Goal: Task Accomplishment & Management: Use online tool/utility

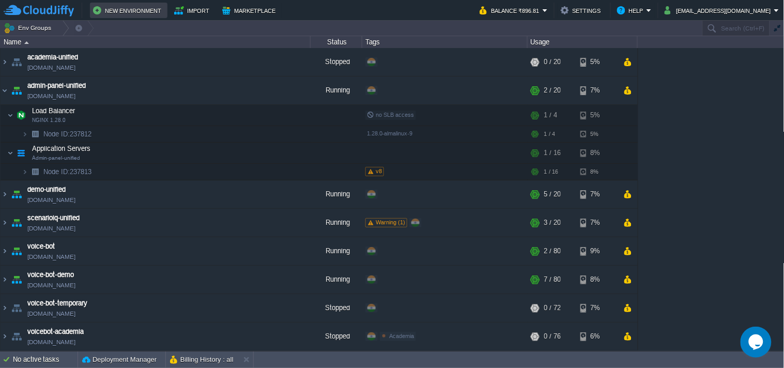
click at [111, 11] on button "New Environment" at bounding box center [128, 10] width 71 height 12
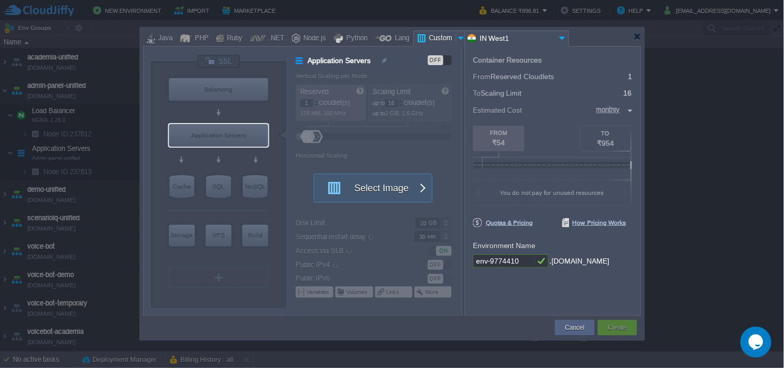
click at [213, 74] on div "VM Balancing VM Application Servers VM Cache VM SQL VM NoSQL VM Storage VM VPS …" at bounding box center [218, 184] width 134 height 245
click at [214, 58] on div at bounding box center [218, 61] width 43 height 14
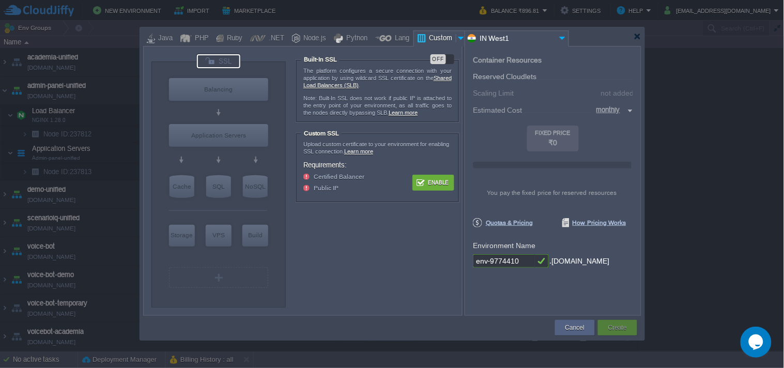
click at [442, 183] on button "Enable" at bounding box center [433, 182] width 39 height 13
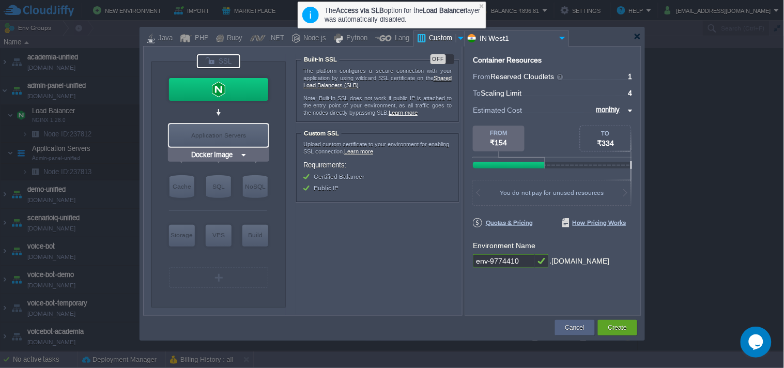
click at [204, 145] on div "Application Servers" at bounding box center [218, 135] width 99 height 23
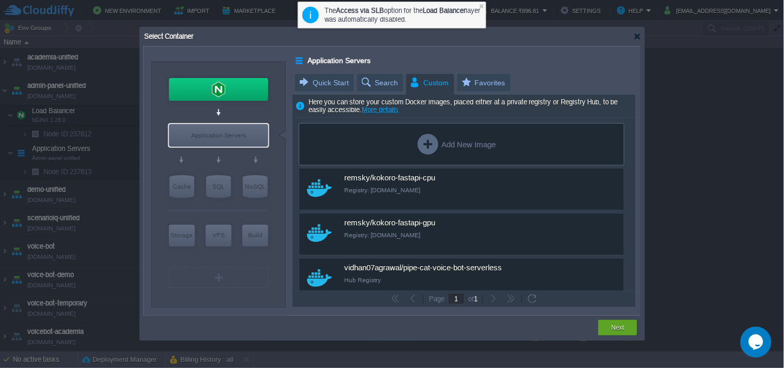
click at [441, 141] on div "Add New Image" at bounding box center [457, 144] width 78 height 21
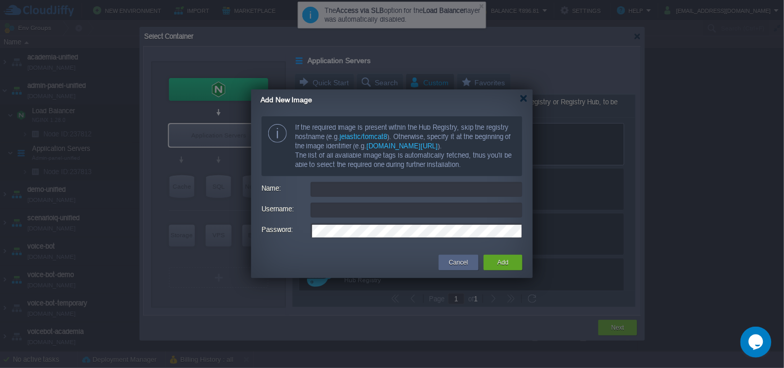
click at [410, 186] on input "Name:" at bounding box center [417, 189] width 212 height 15
type input "[registry/]namespace/image"
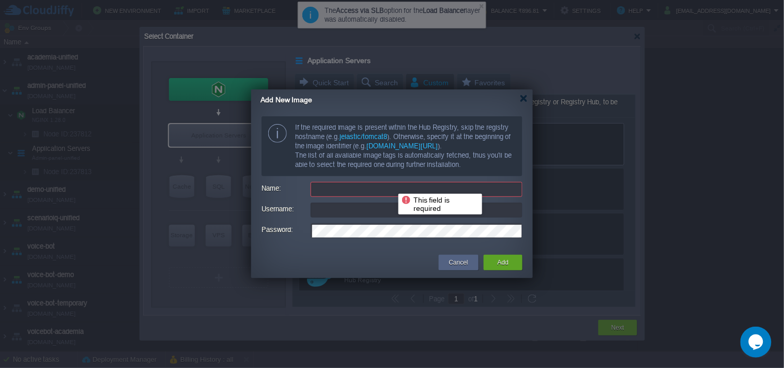
drag, startPoint x: 391, startPoint y: 185, endPoint x: 339, endPoint y: 213, distance: 59.7
click at [339, 213] on input "Username:" at bounding box center [417, 210] width 212 height 15
type input "[registry/]namespace/image"
click at [345, 210] on input "Username:" at bounding box center [417, 210] width 212 height 15
paste input "[EMAIL_ADDRESS][DOMAIN_NAME]"
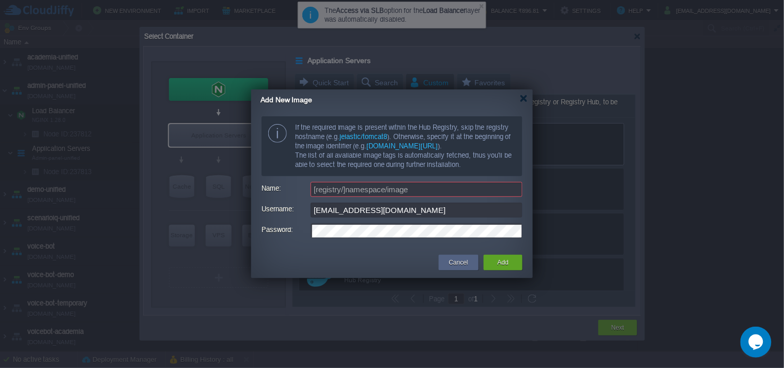
type input "[EMAIL_ADDRESS][DOMAIN_NAME]"
click at [347, 193] on input "[registry/]namespace/image" at bounding box center [417, 189] width 212 height 15
type input "[registry/]namespace/image"
paste input "applicationsquare/scenarioiq_unified"
type input "applicationsquare/scenarioiq_unified"
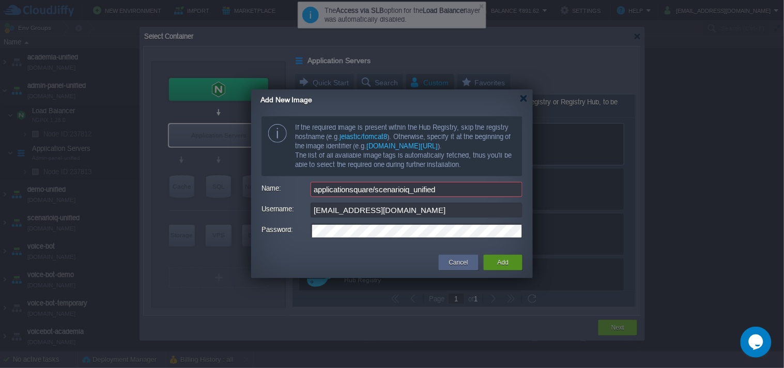
click at [510, 265] on div "Add" at bounding box center [503, 263] width 23 height 16
click at [452, 268] on div "Cancel" at bounding box center [459, 263] width 24 height 16
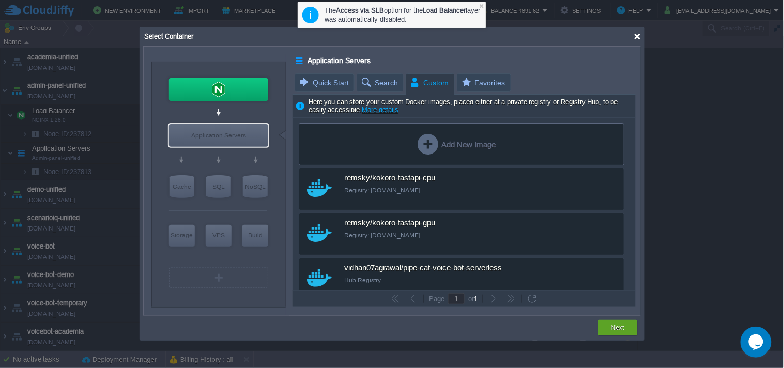
click at [639, 33] on div at bounding box center [638, 37] width 8 height 8
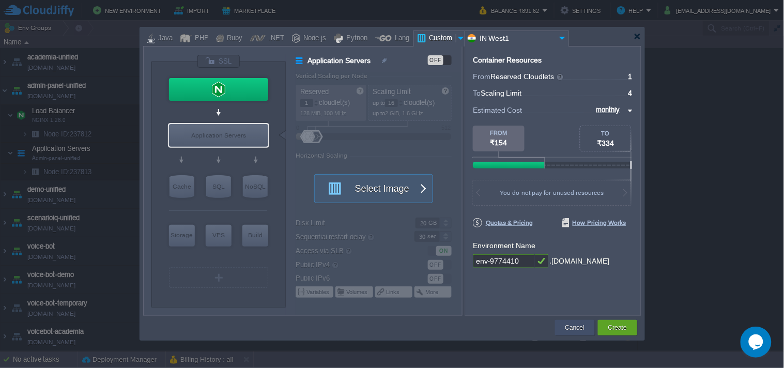
click at [568, 333] on div "Cancel" at bounding box center [575, 328] width 24 height 16
